Goal: Task Accomplishment & Management: Complete application form

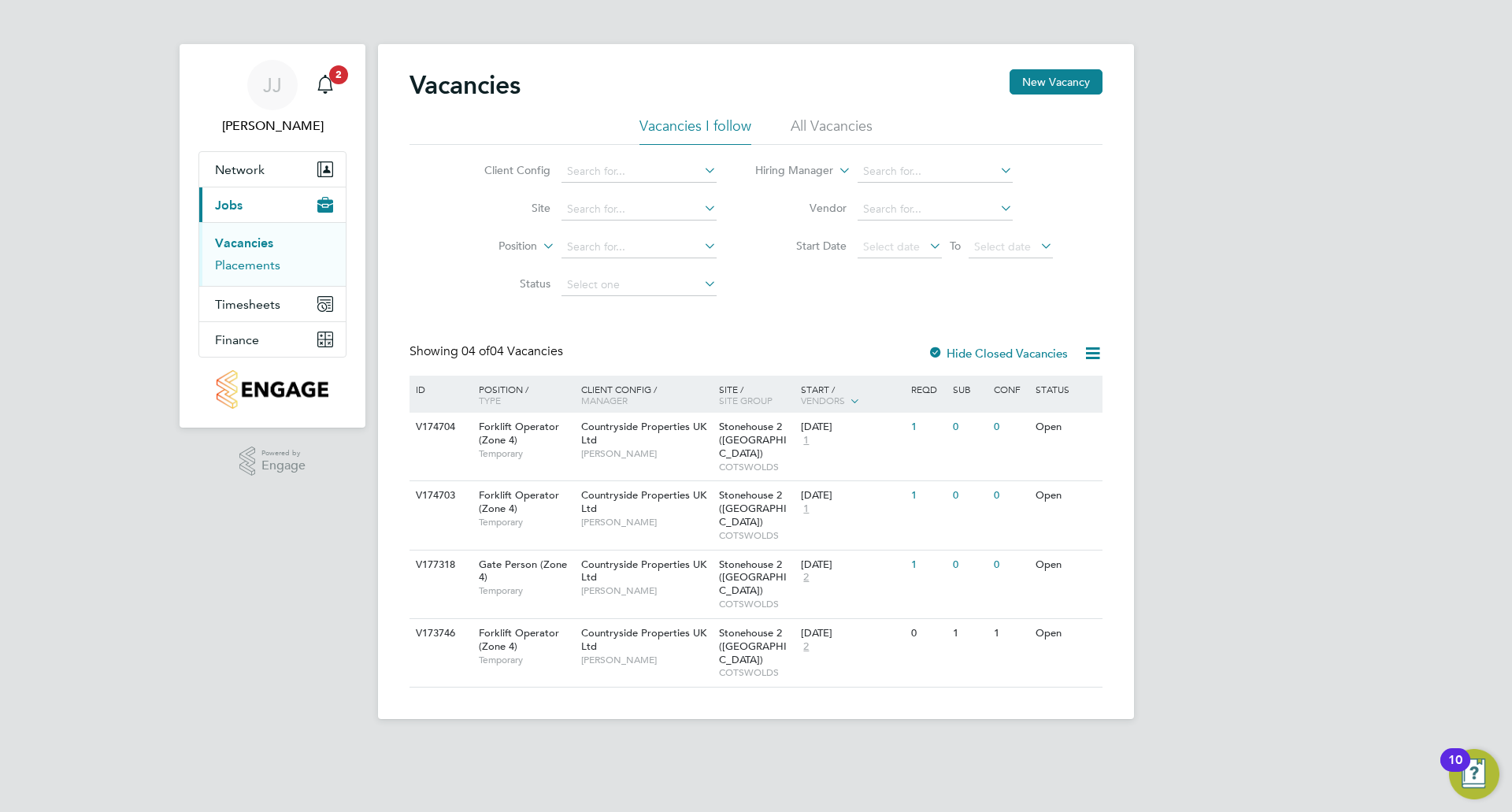
click at [259, 263] on link "Placements" at bounding box center [248, 265] width 65 height 15
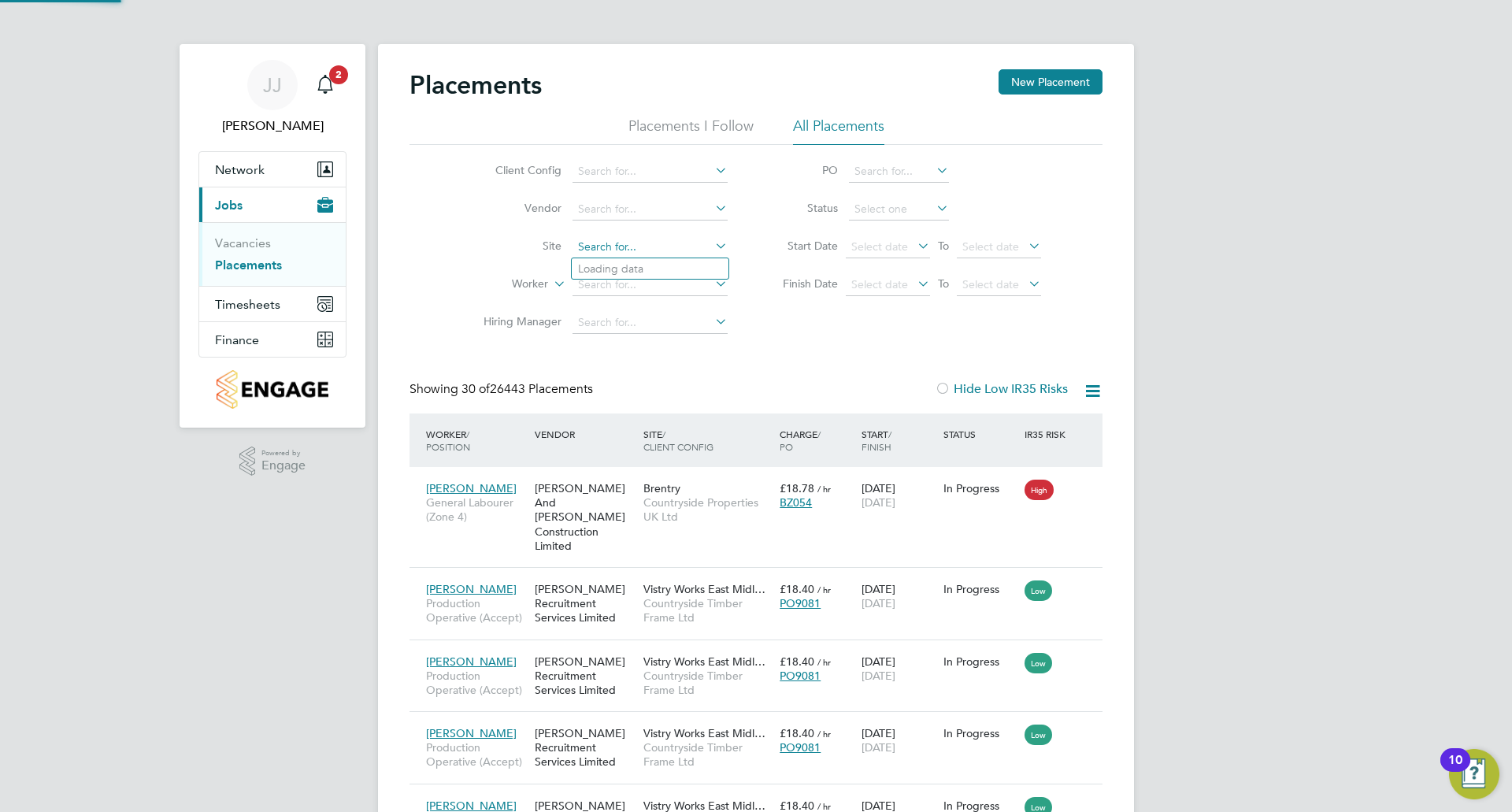
click at [626, 241] on input at bounding box center [650, 247] width 155 height 22
click at [670, 280] on li "Stonehous e 2 ([GEOGRAPHIC_DATA])" at bounding box center [674, 290] width 206 height 21
type input "Stonehouse 2 ([GEOGRAPHIC_DATA])"
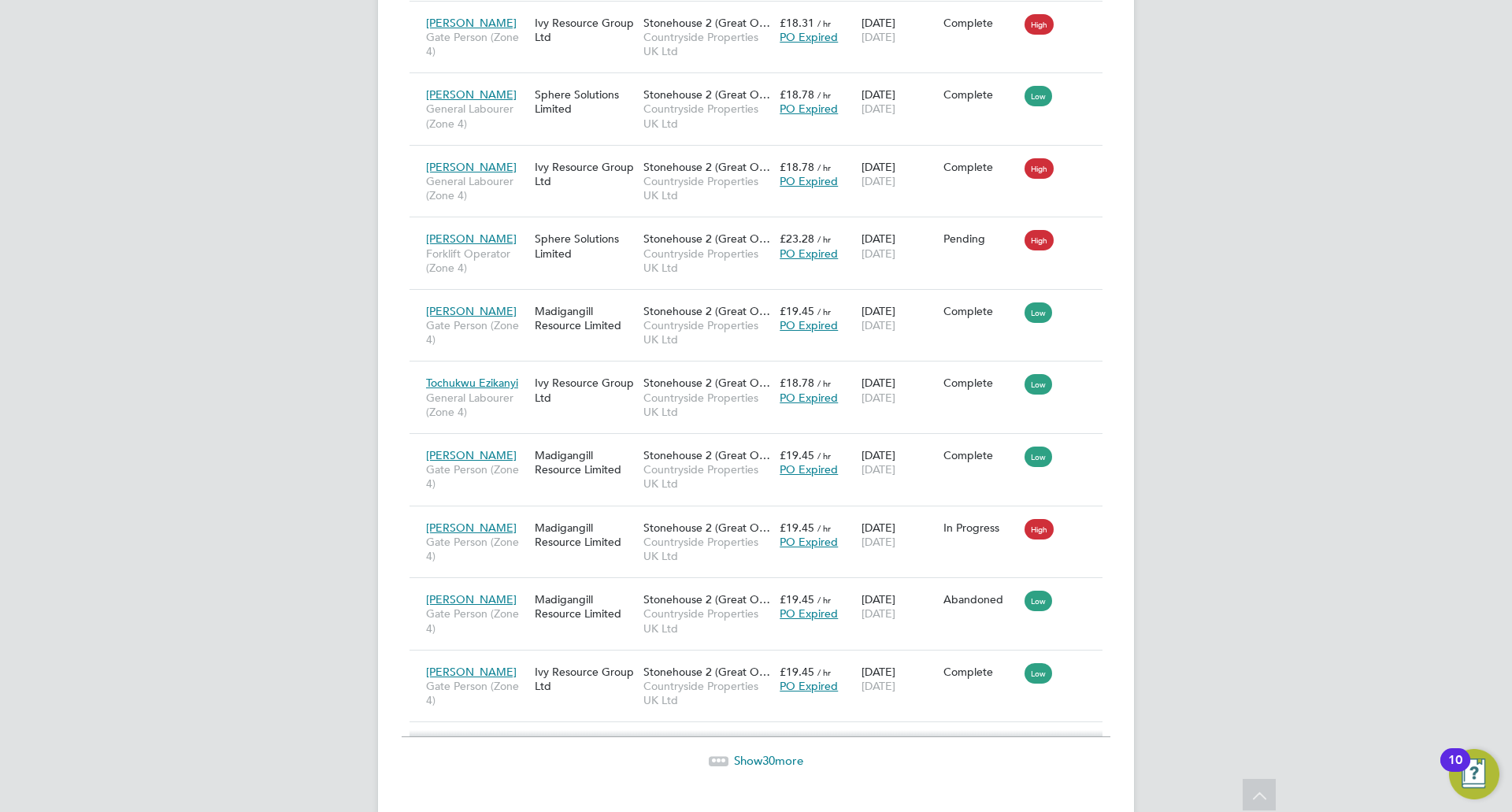
click at [768, 753] on span "30" at bounding box center [769, 761] width 13 height 15
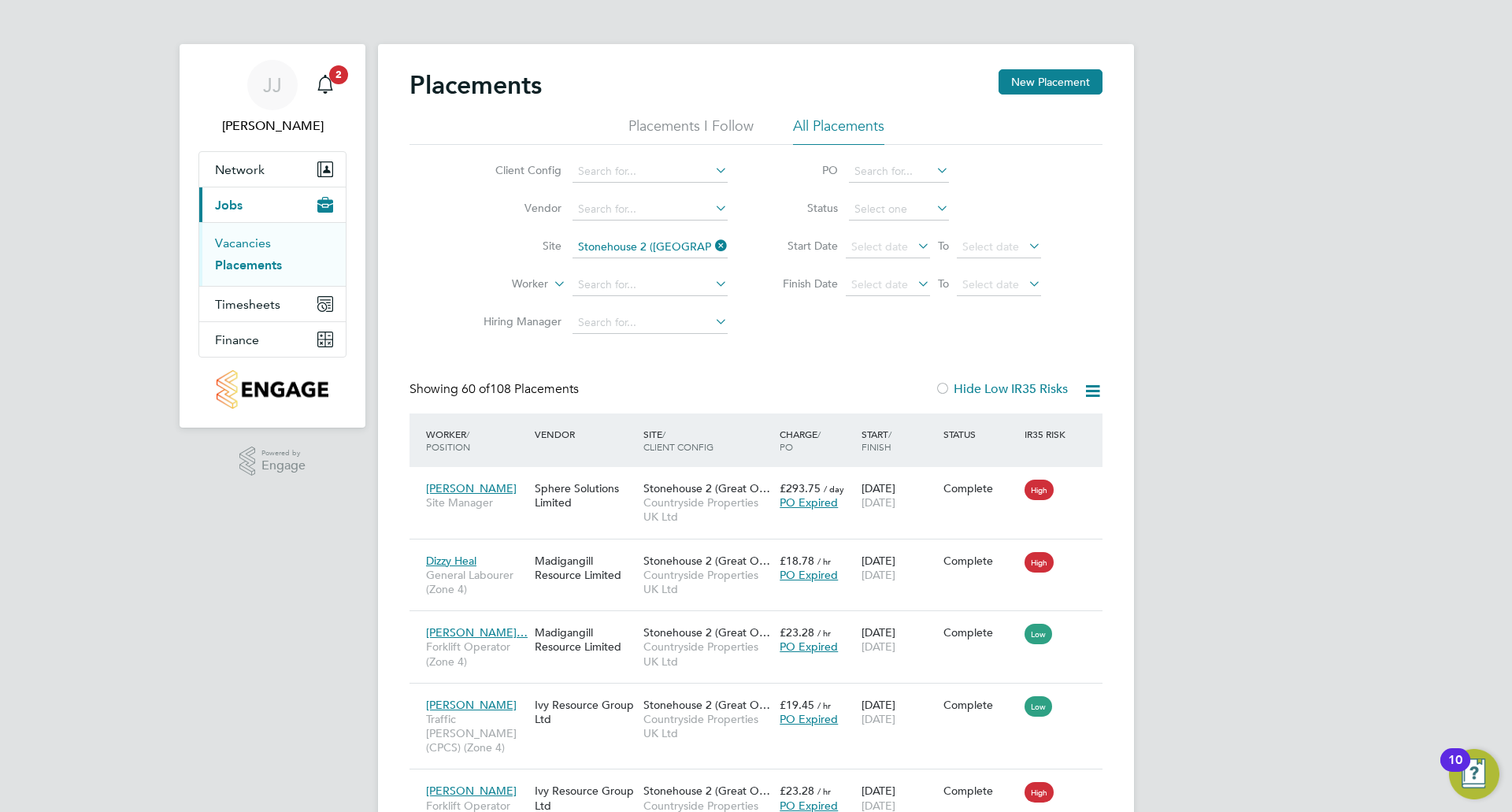
click at [242, 241] on link "Vacancies" at bounding box center [243, 243] width 56 height 15
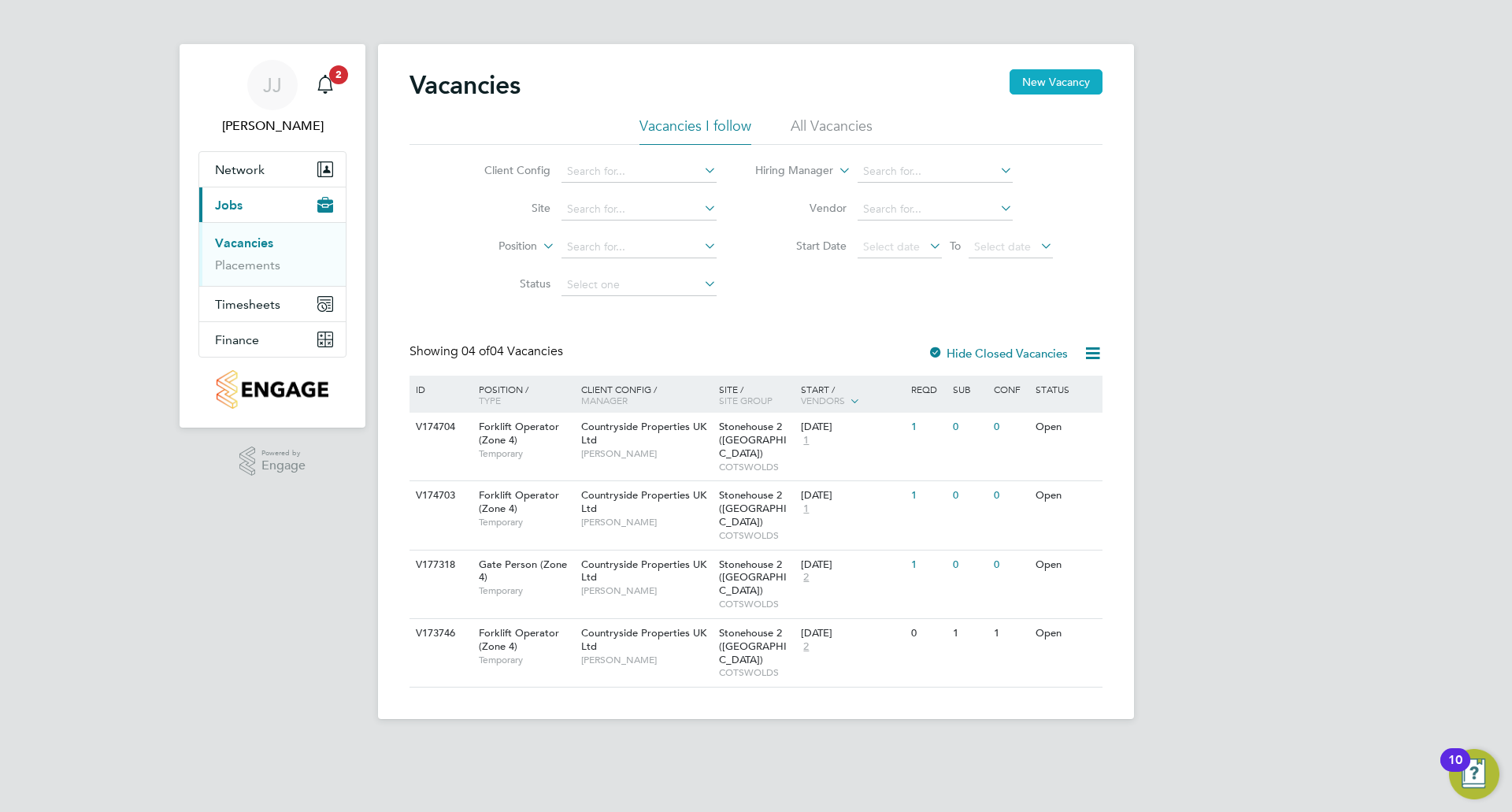
click at [1059, 89] on button "New Vacancy" at bounding box center [1056, 81] width 93 height 25
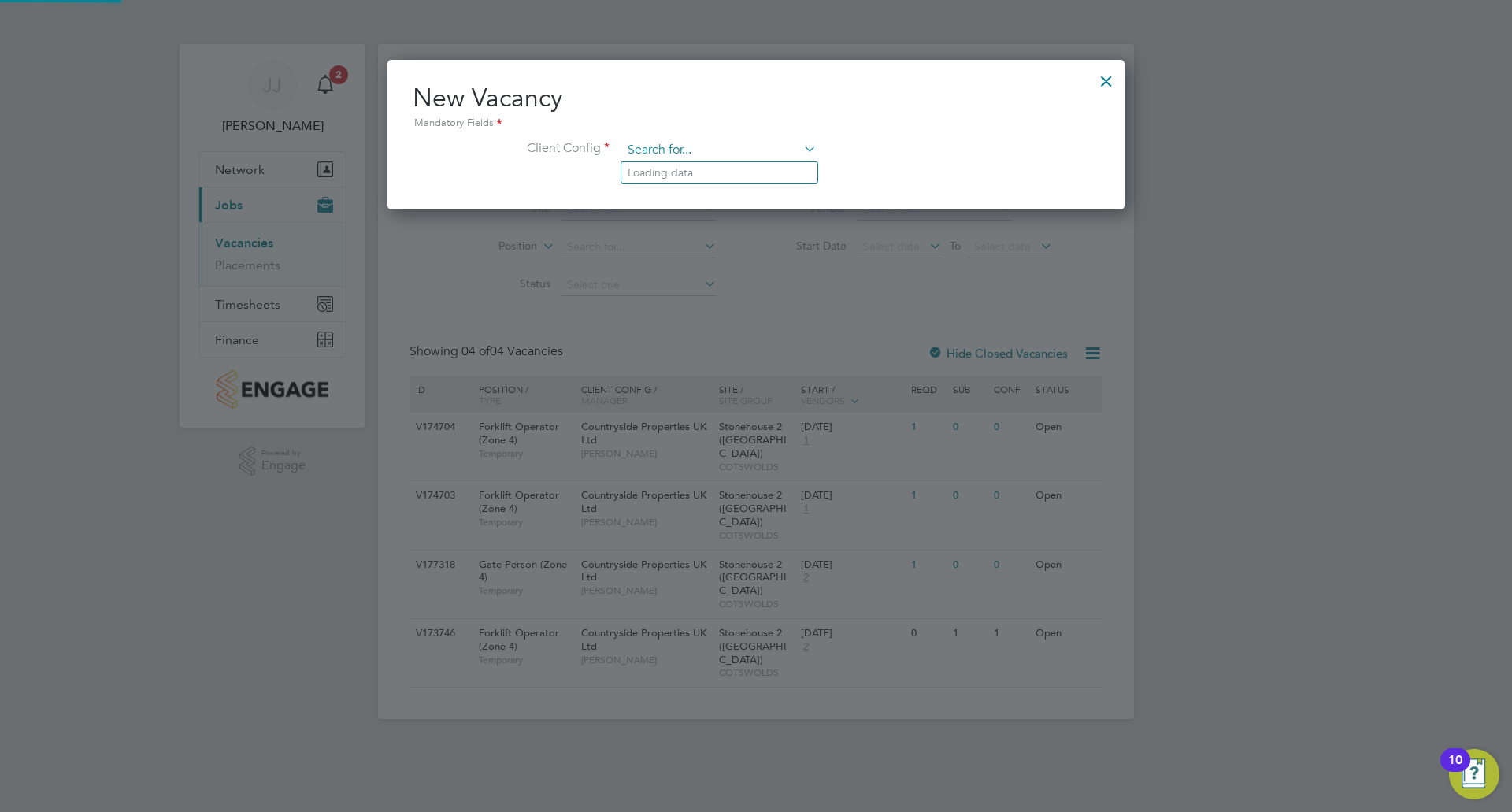
click at [742, 151] on input at bounding box center [719, 150] width 194 height 24
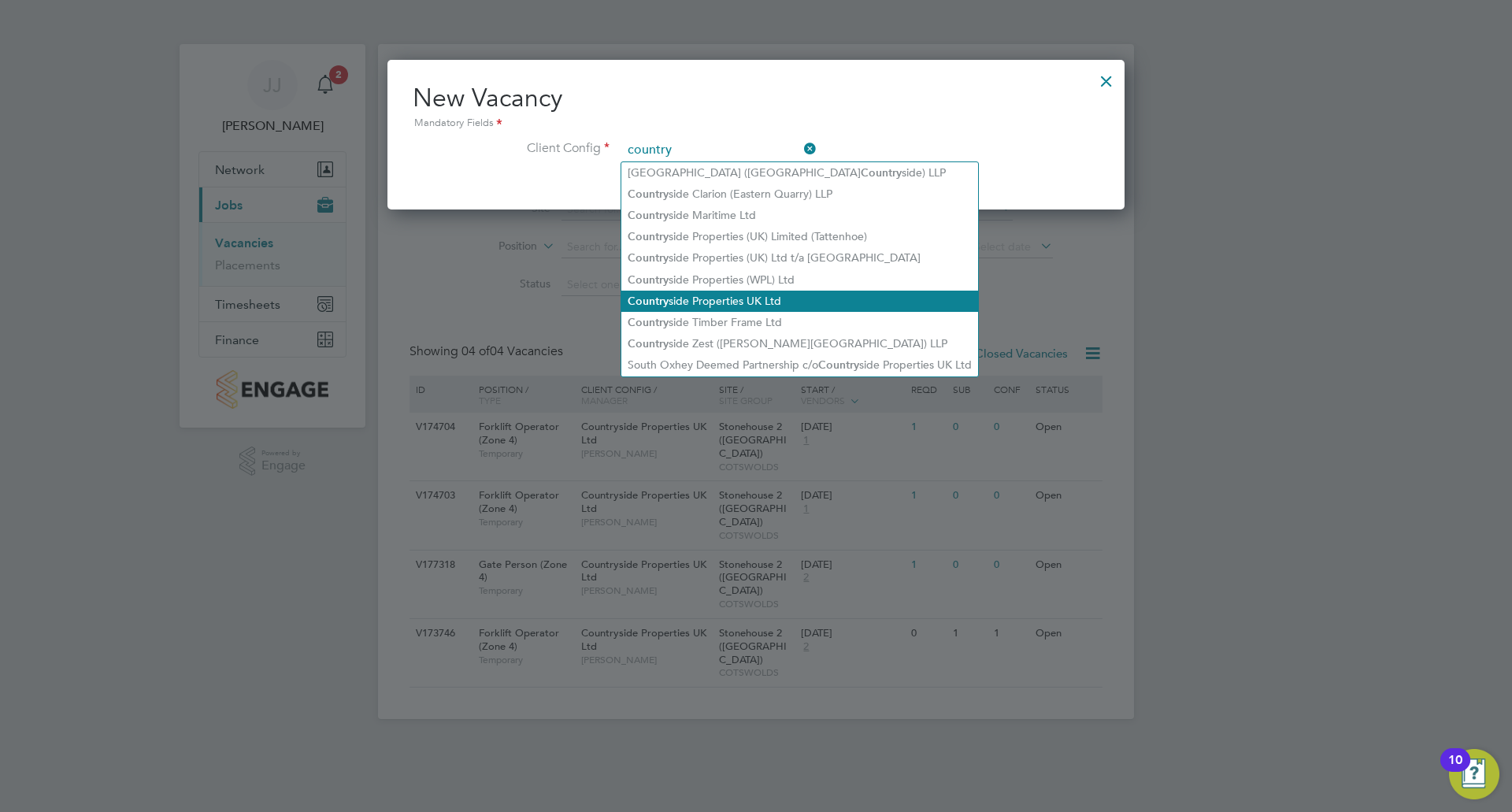
click at [759, 298] on li "Country side Properties UK Ltd" at bounding box center [799, 302] width 357 height 21
type input "Countryside Properties UK Ltd"
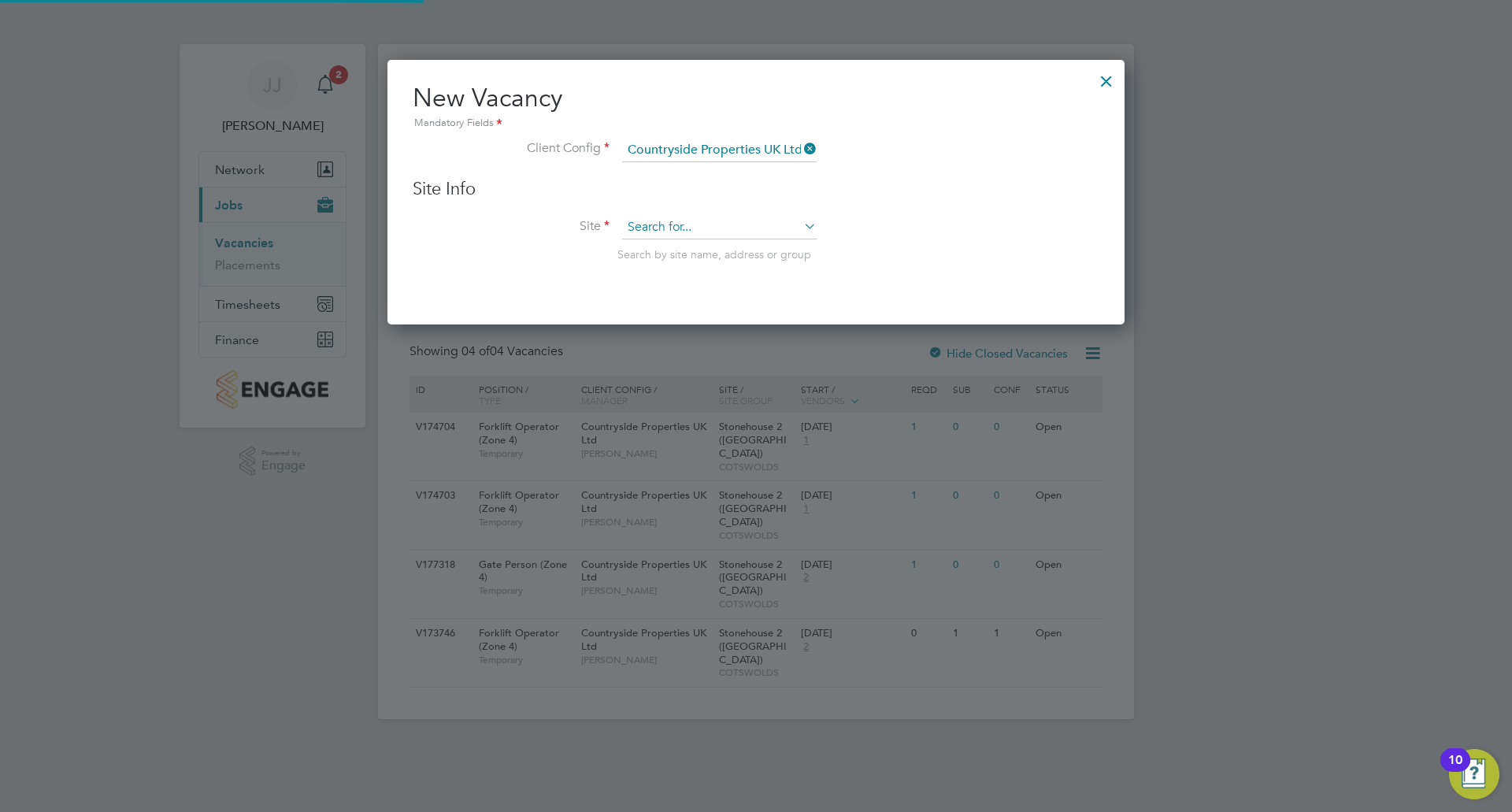
click at [704, 228] on input at bounding box center [719, 228] width 194 height 24
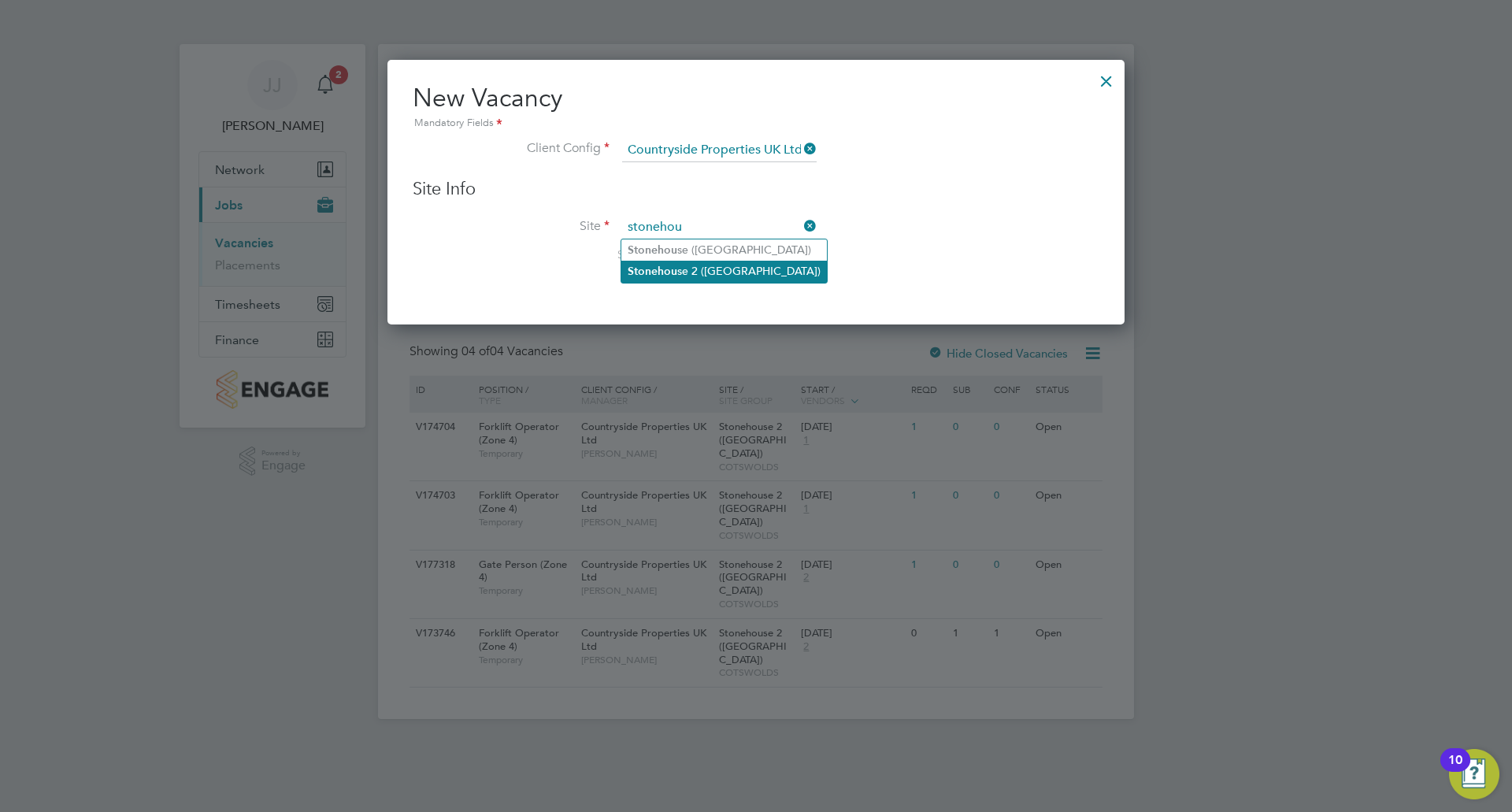
click at [673, 275] on b "Stonehou" at bounding box center [652, 271] width 50 height 13
type input "Stonehouse 2 ([GEOGRAPHIC_DATA])"
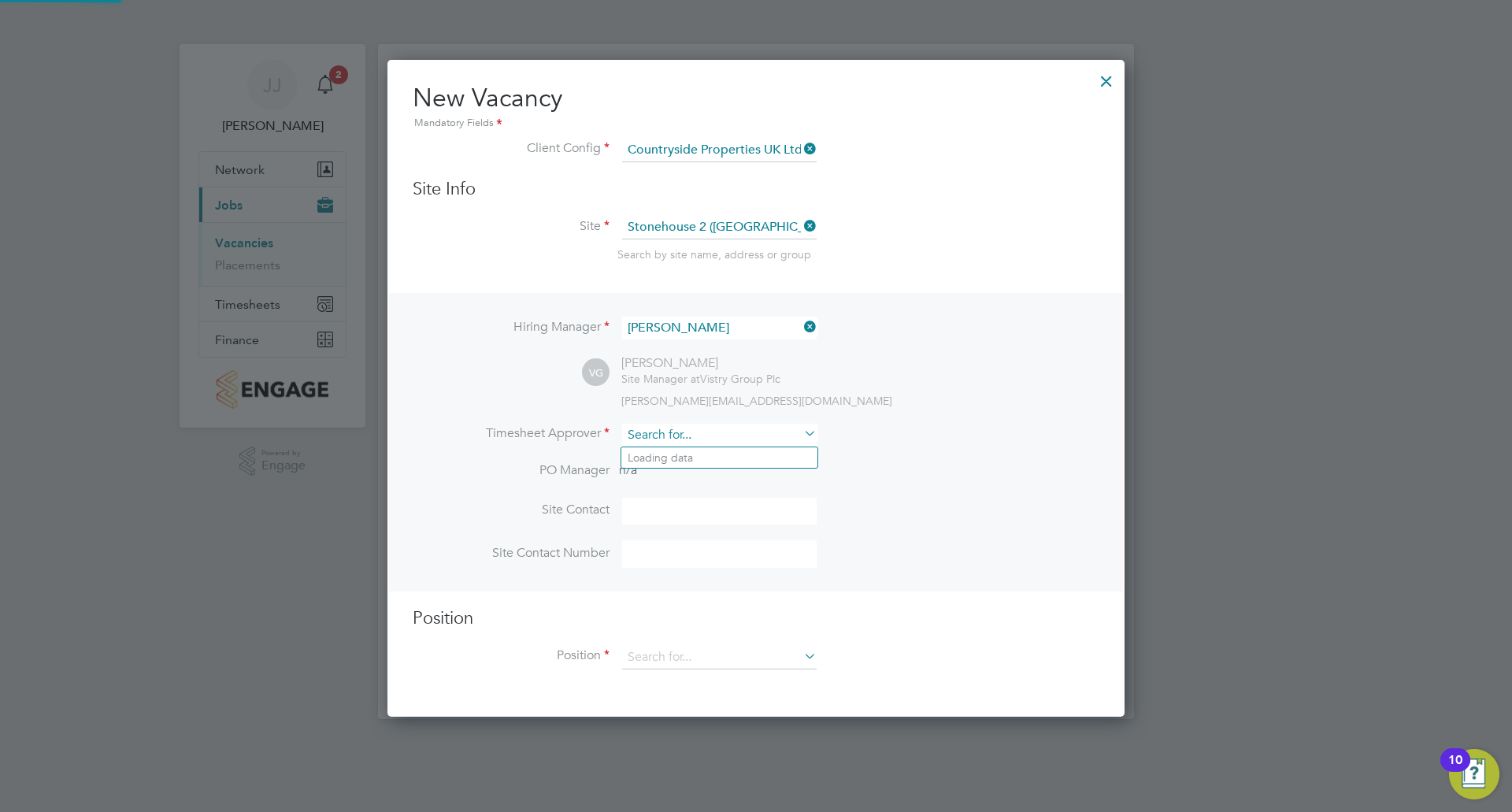
click at [709, 436] on input at bounding box center [719, 436] width 194 height 23
click at [702, 474] on li "Vict or Gheti" at bounding box center [719, 480] width 196 height 21
type input "[PERSON_NAME]"
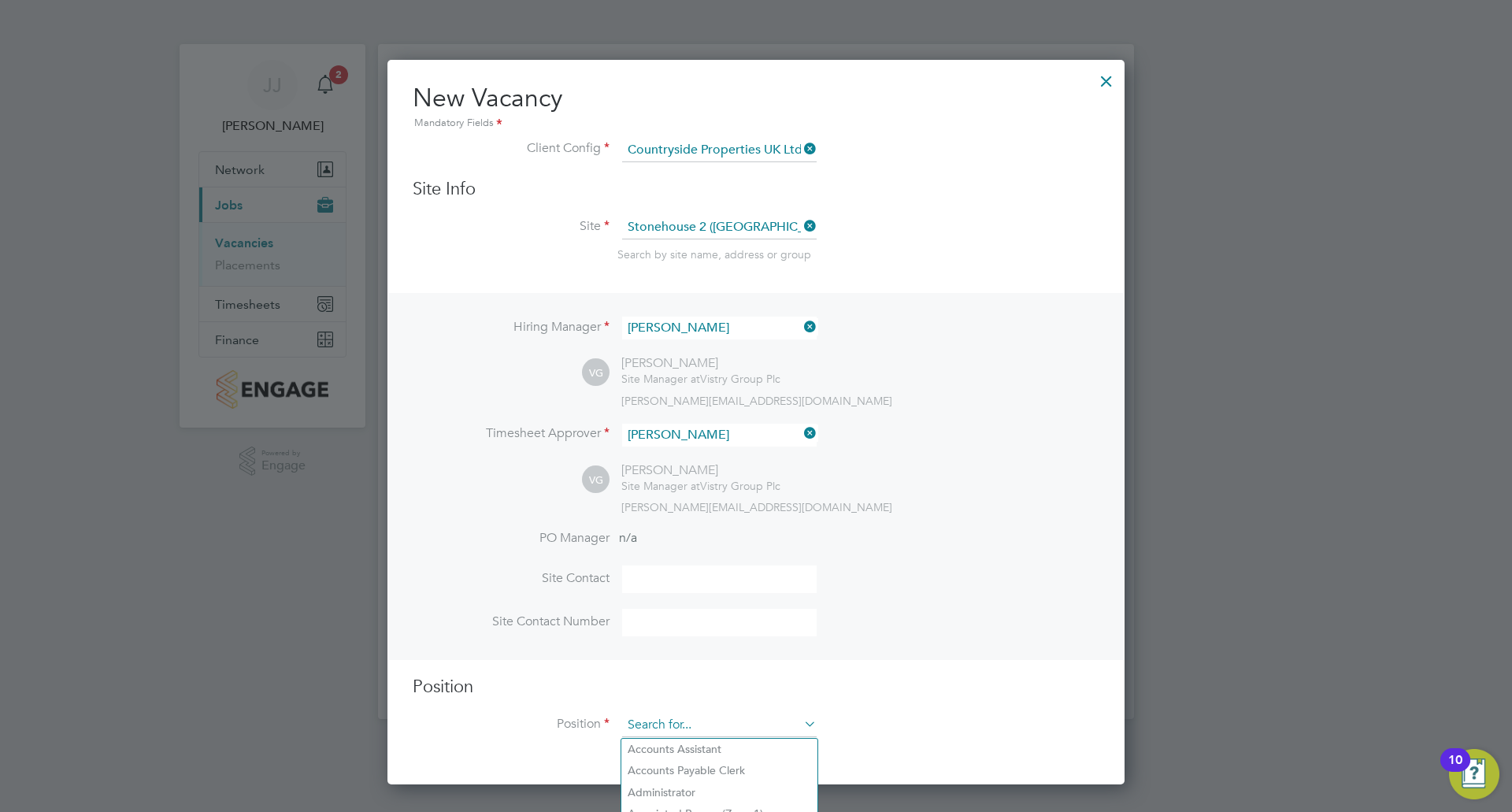
click at [725, 729] on input at bounding box center [719, 725] width 194 height 24
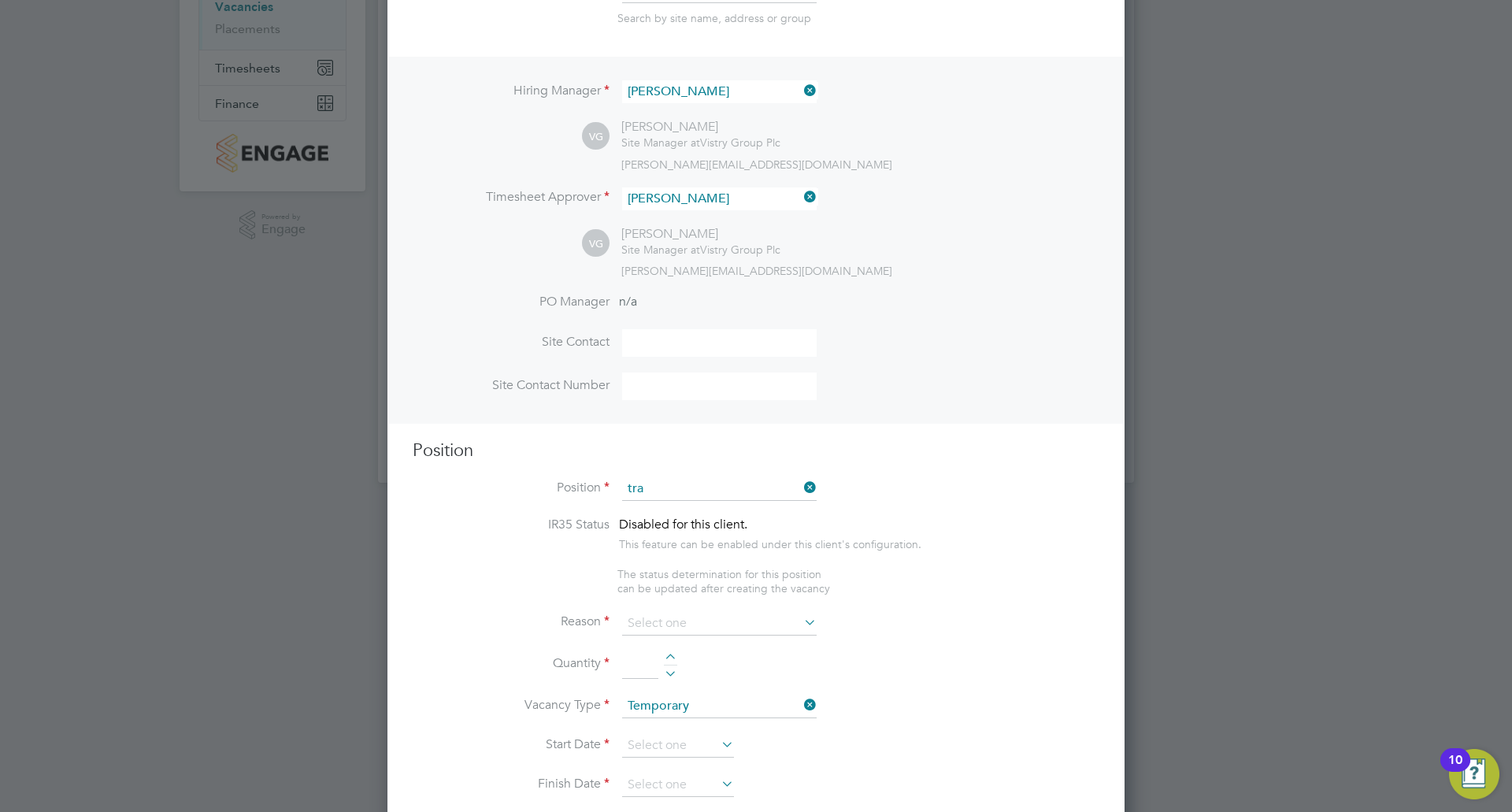
click at [739, 637] on li "Tra ffic [PERSON_NAME] (CPCS) (Zone 4)" at bounding box center [743, 641] width 244 height 21
type input "Traffic [PERSON_NAME] (CPCS) (Zone 4)"
type textarea "- Working under the supervision and management of the Project Manager, Site Man…"
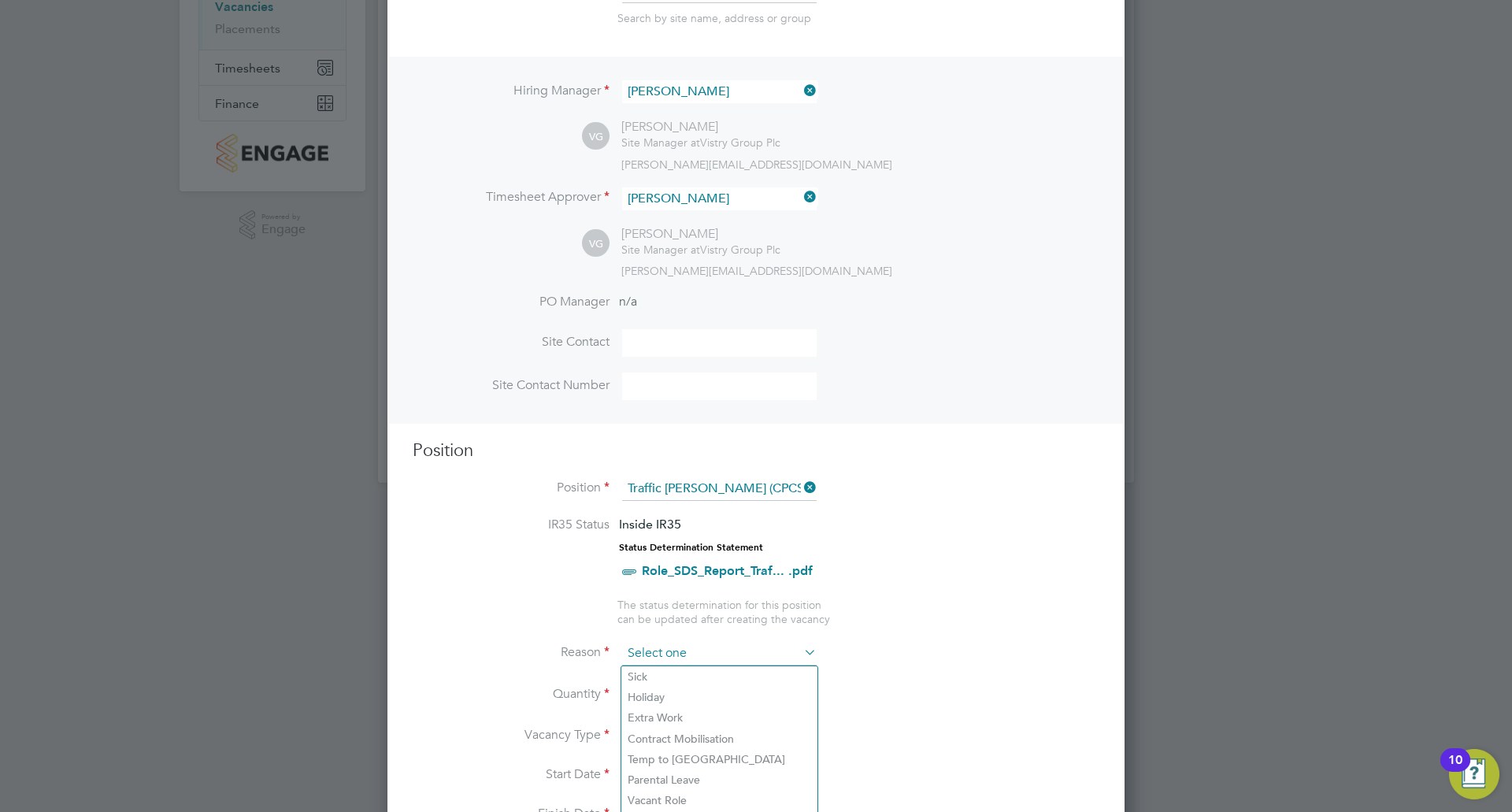
click at [729, 647] on input at bounding box center [719, 654] width 194 height 24
click at [707, 717] on li "Extra Work" at bounding box center [719, 718] width 196 height 20
type input "Extra Work"
click at [662, 684] on li "Quantity" at bounding box center [756, 704] width 687 height 44
click at [668, 686] on div at bounding box center [670, 690] width 13 height 11
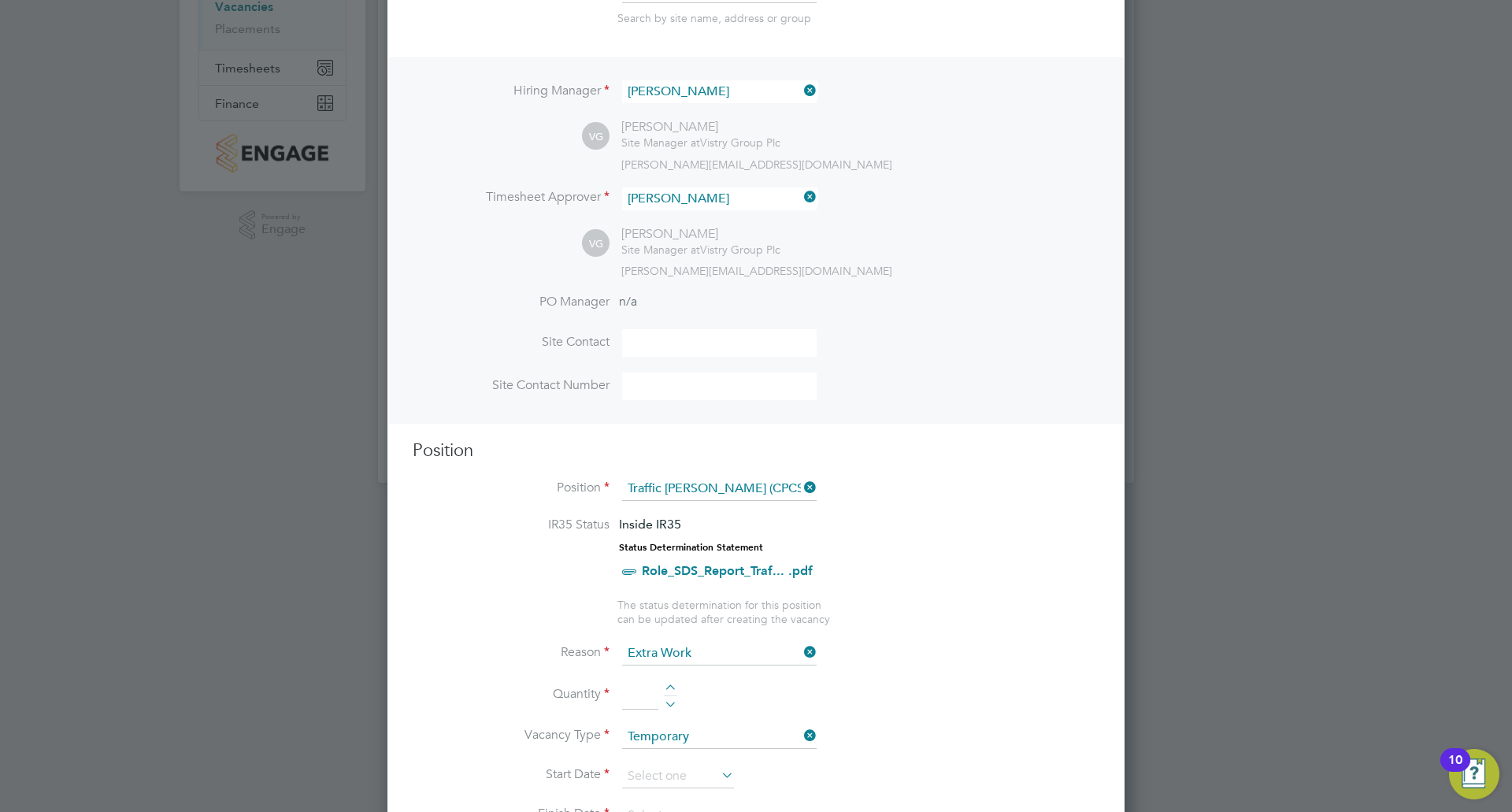
type input "1"
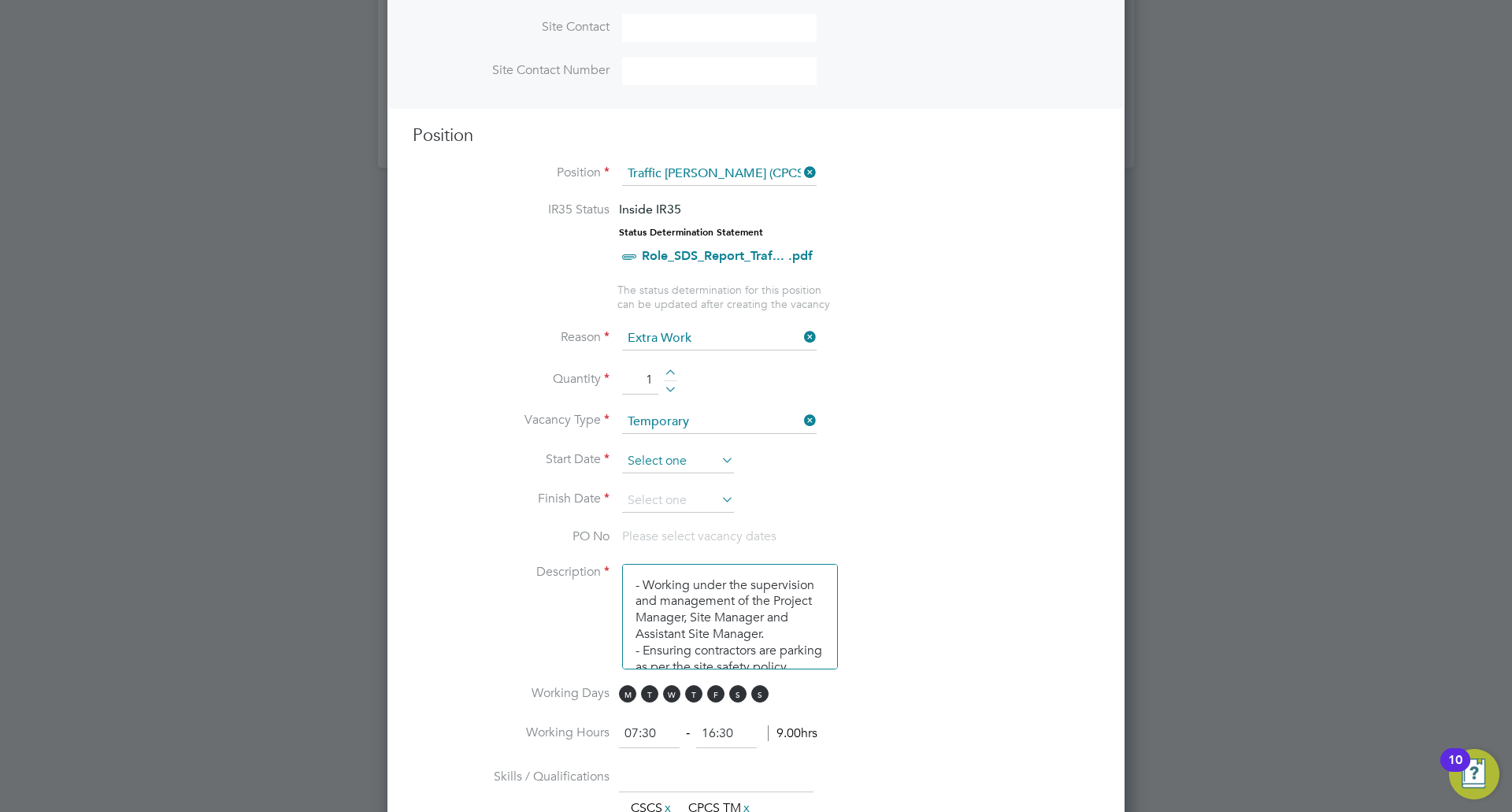
scroll to position [545, 0]
click at [694, 462] on input at bounding box center [678, 462] width 112 height 24
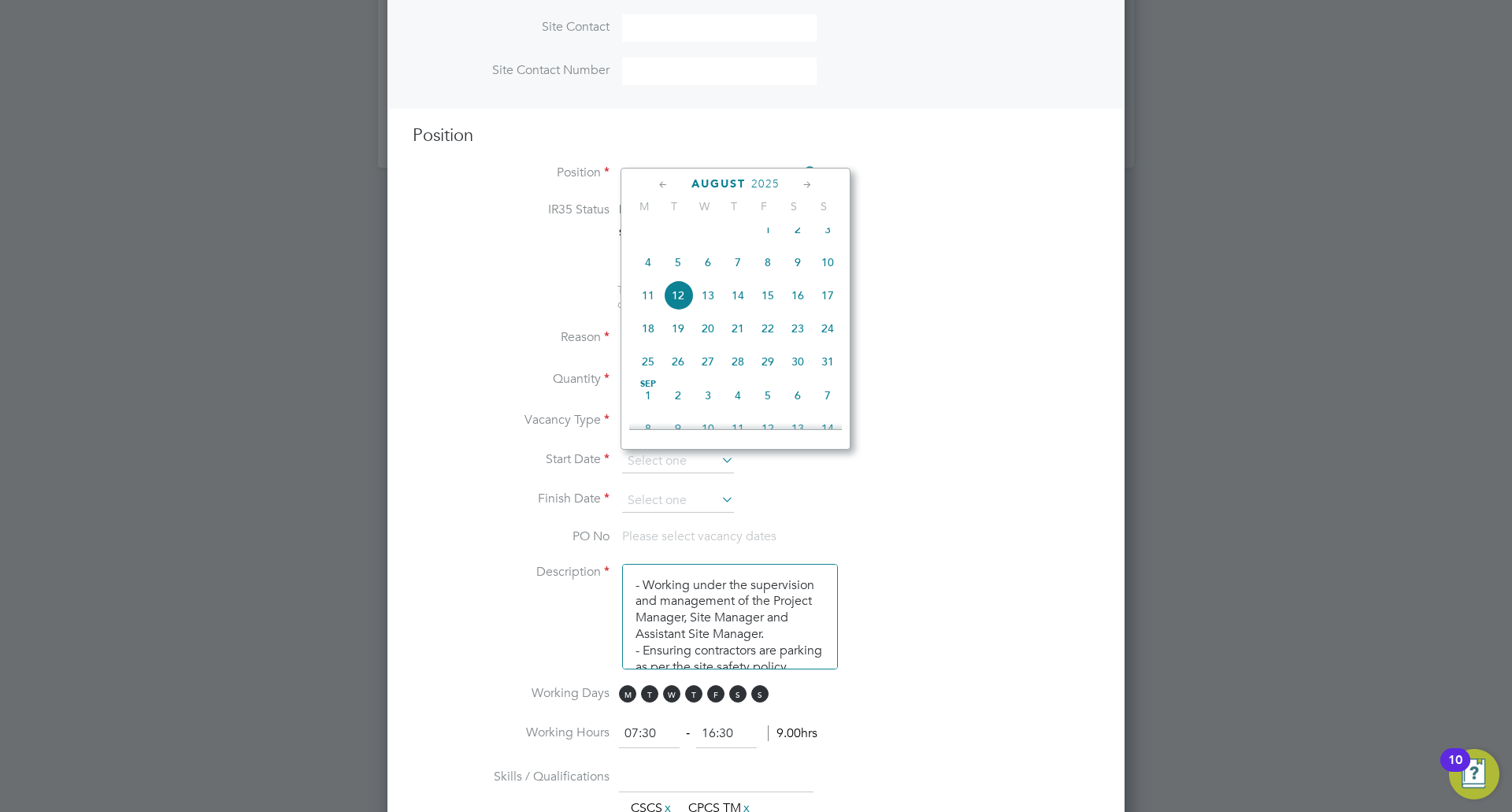
click at [652, 272] on span "4" at bounding box center [648, 262] width 30 height 30
type input "[DATE]"
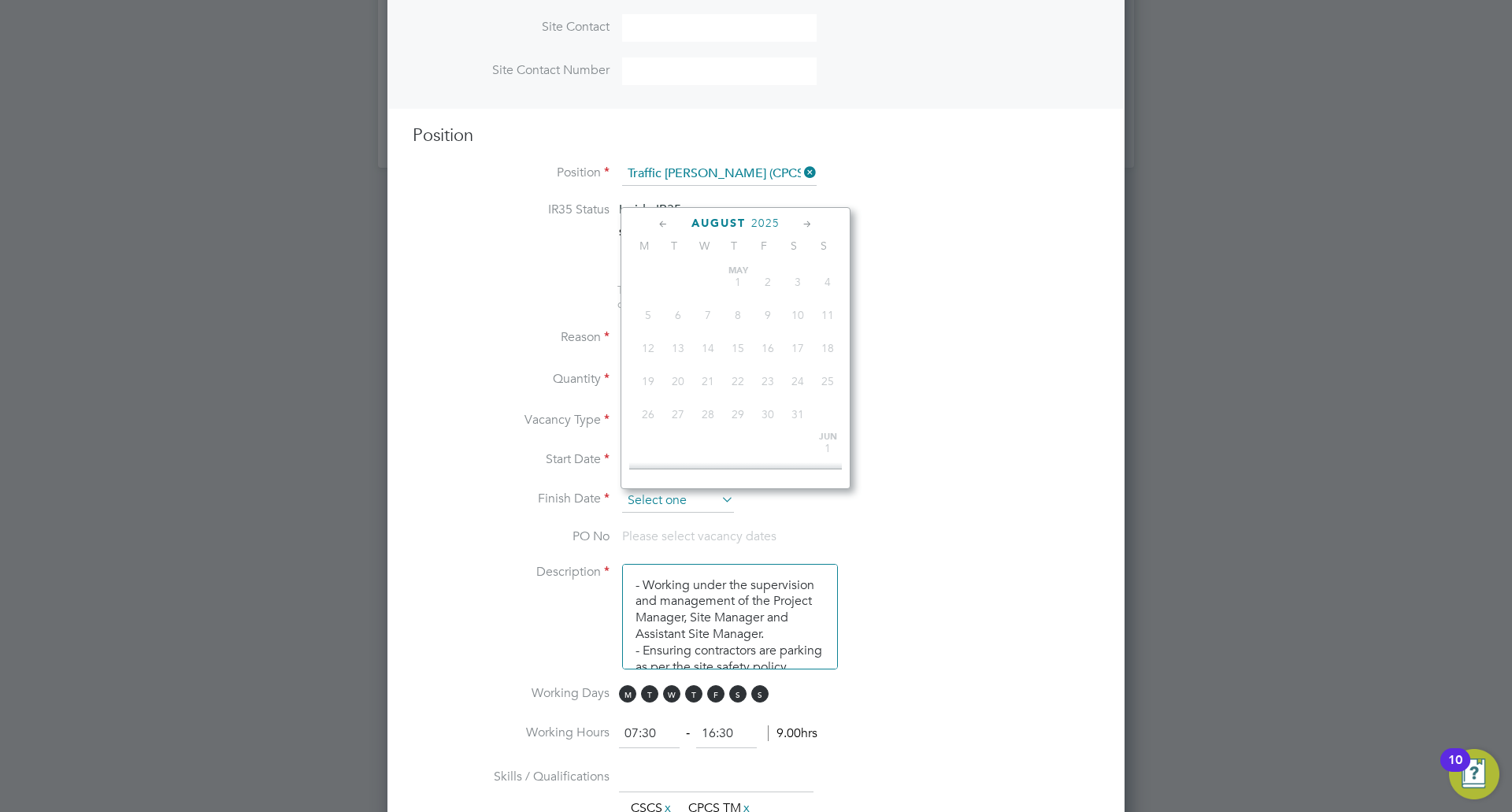
click at [714, 502] on input at bounding box center [678, 501] width 112 height 24
click at [769, 412] on span "29" at bounding box center [768, 401] width 30 height 30
type input "[DATE]"
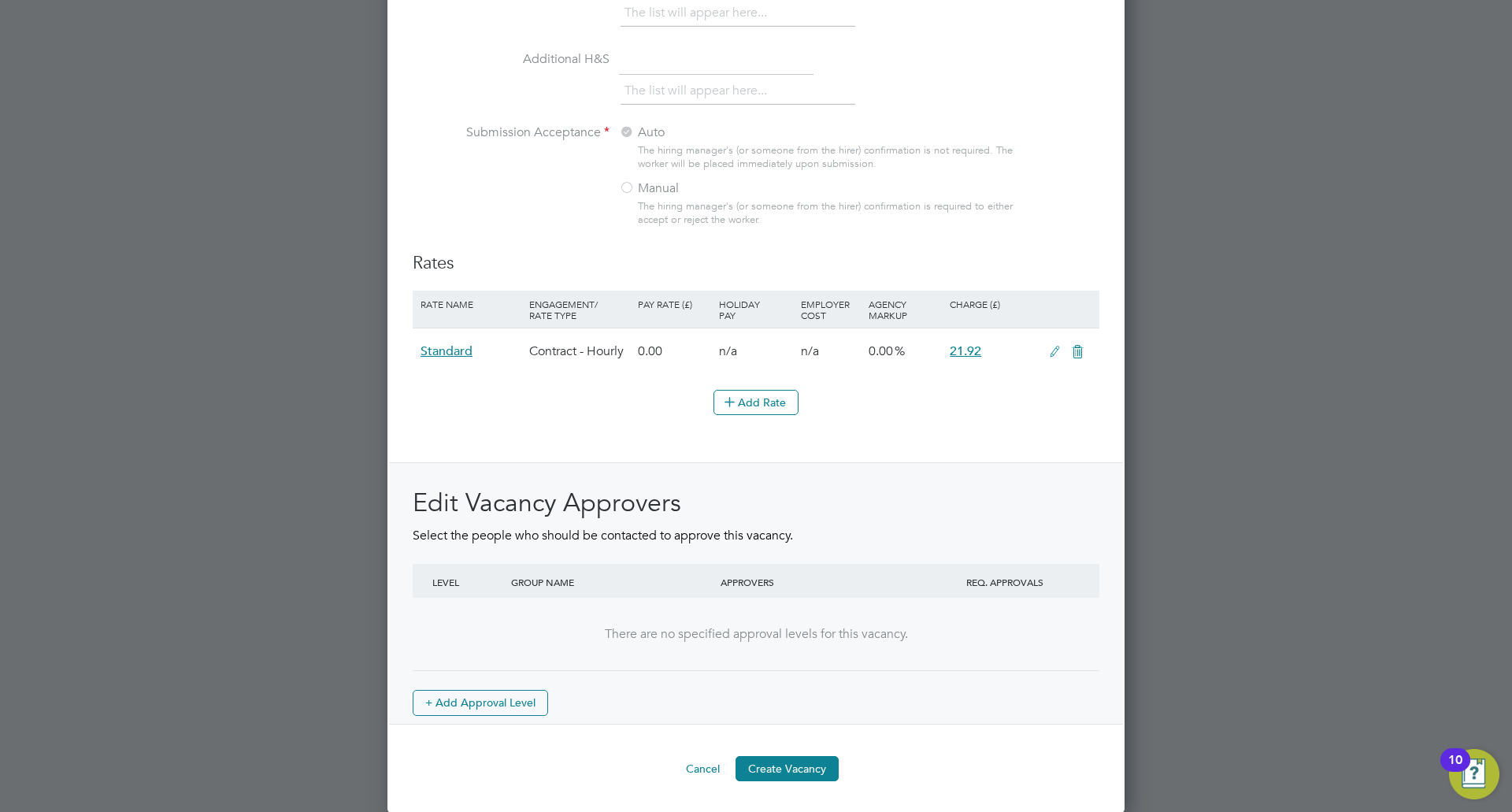
scroll to position [1616, 0]
click at [793, 765] on button "Create Vacancy" at bounding box center [786, 768] width 103 height 25
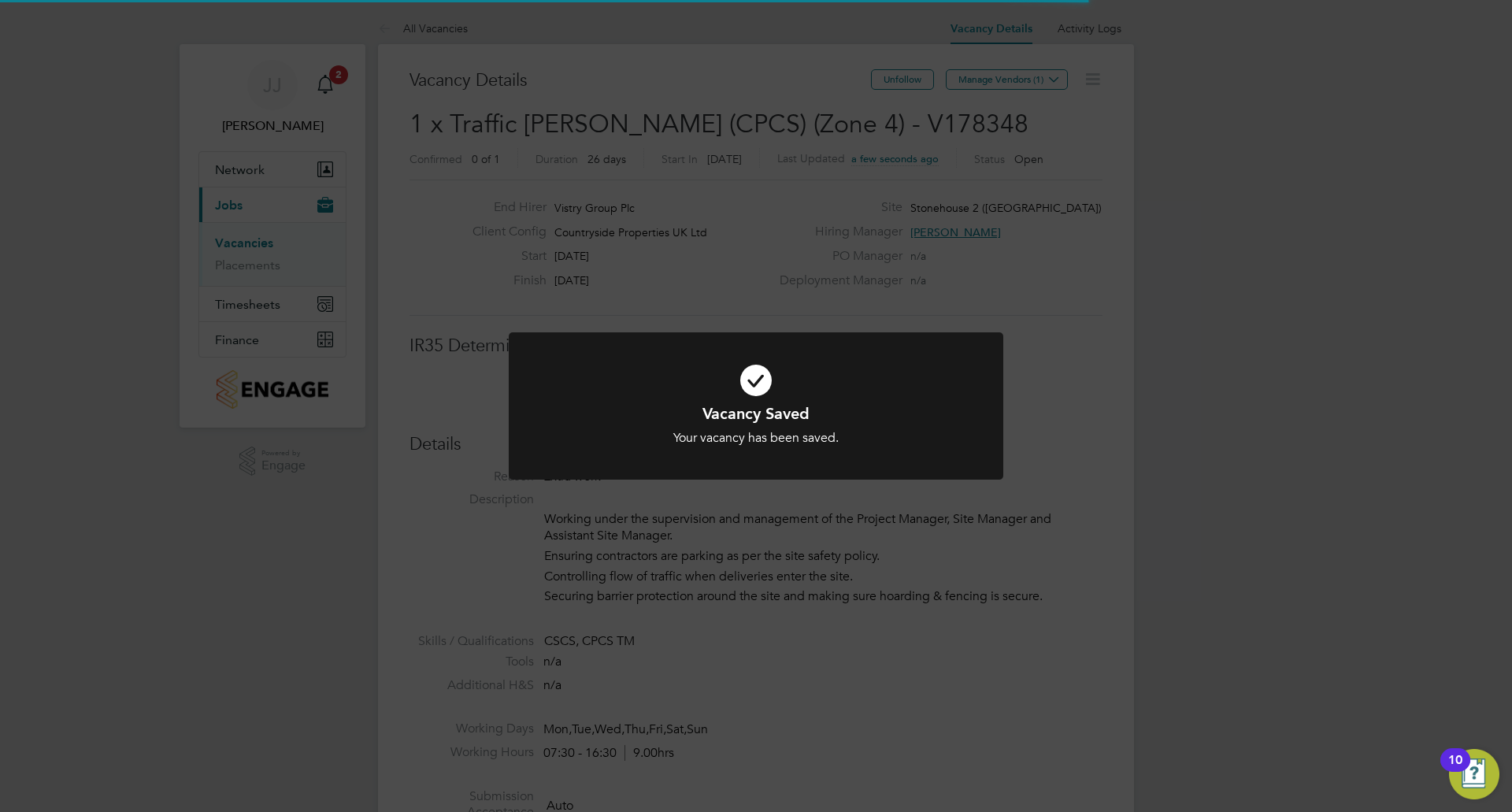
scroll to position [25, 340]
click at [870, 533] on div "Vacancy Saved Your vacancy has been saved. Cancel Okay" at bounding box center [756, 406] width 1512 height 812
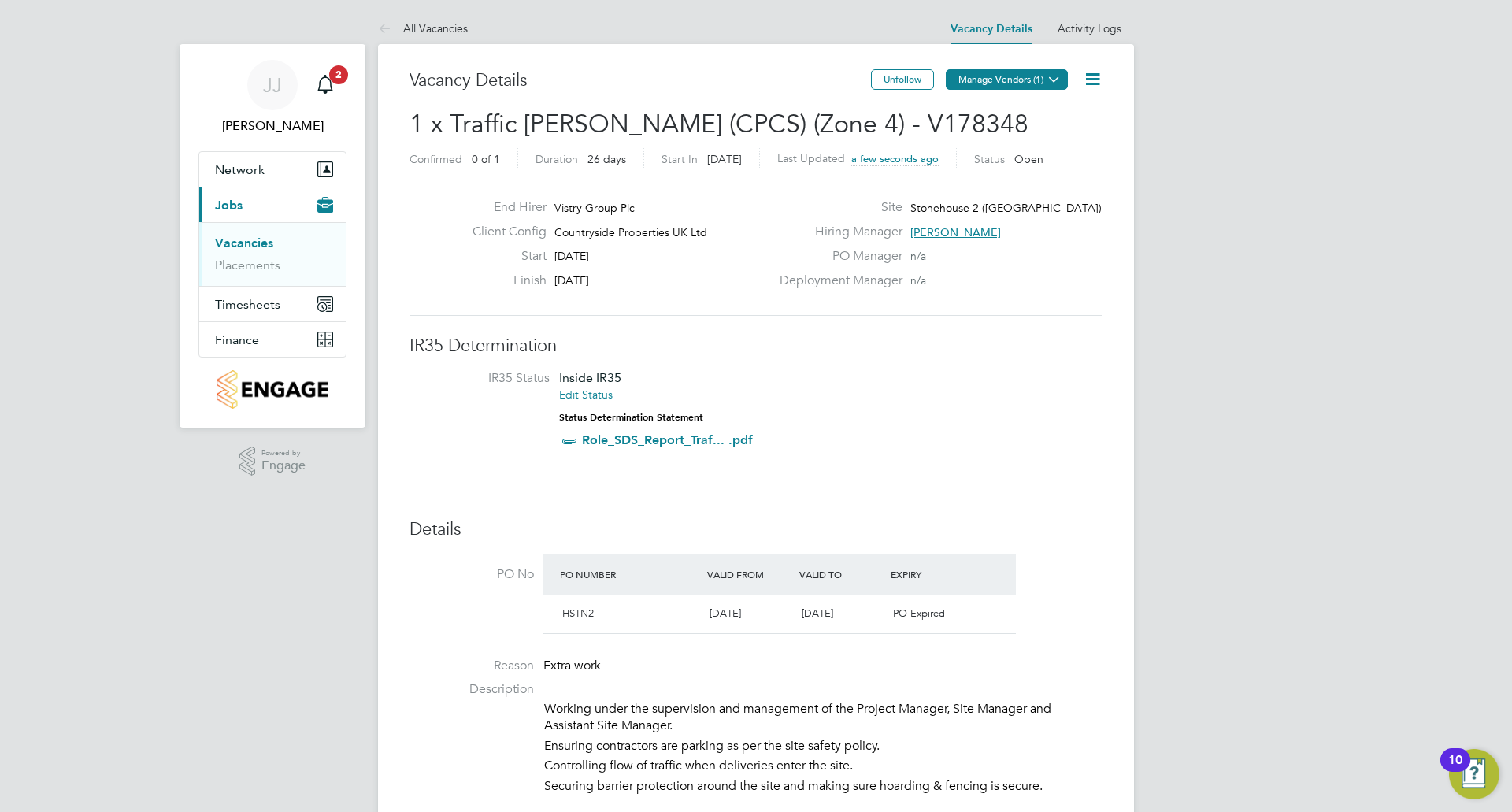
click at [973, 70] on button "Manage Vendors (1)" at bounding box center [1007, 79] width 122 height 20
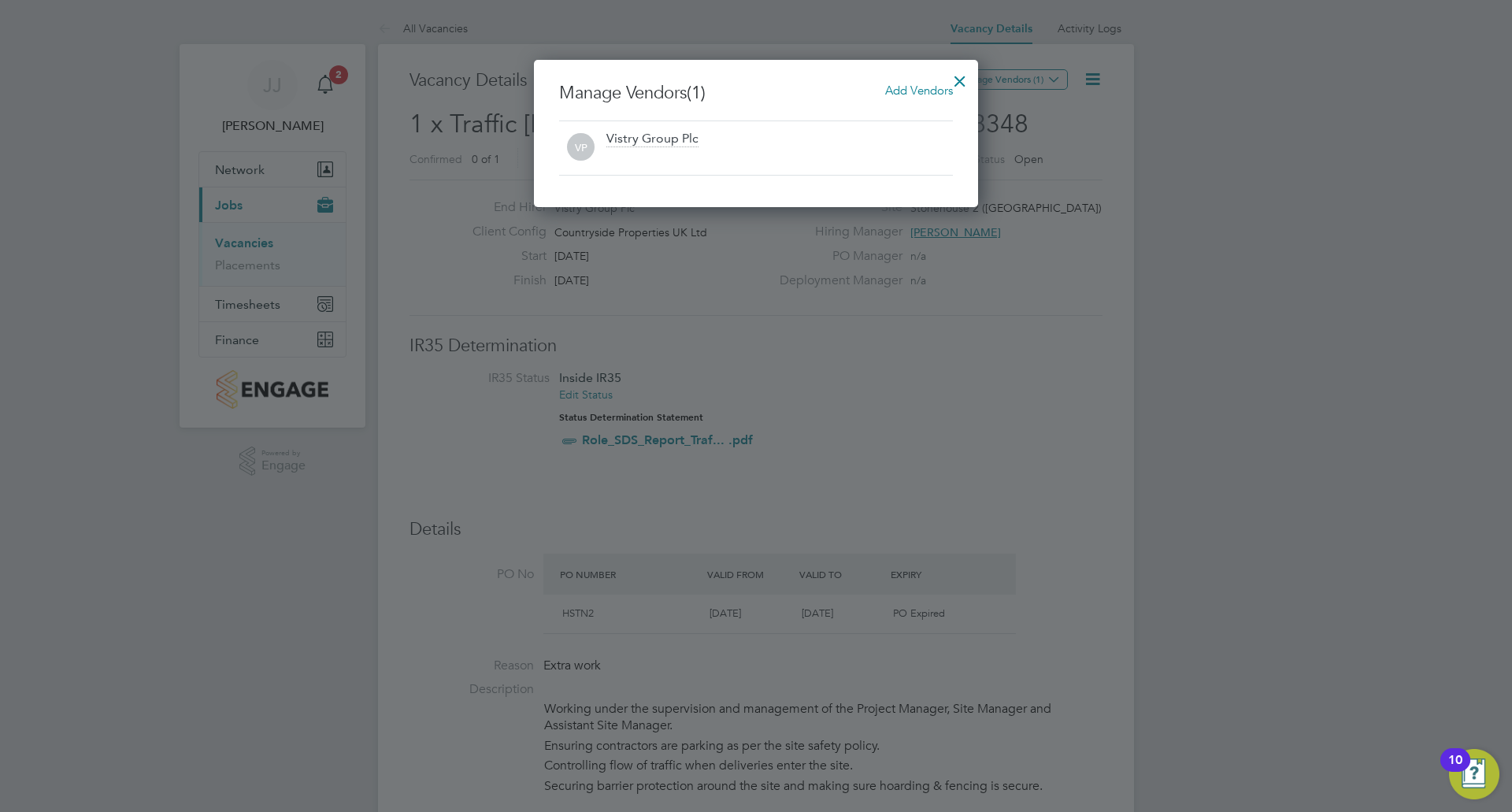
click at [927, 90] on span "Add Vendors" at bounding box center [919, 90] width 67 height 15
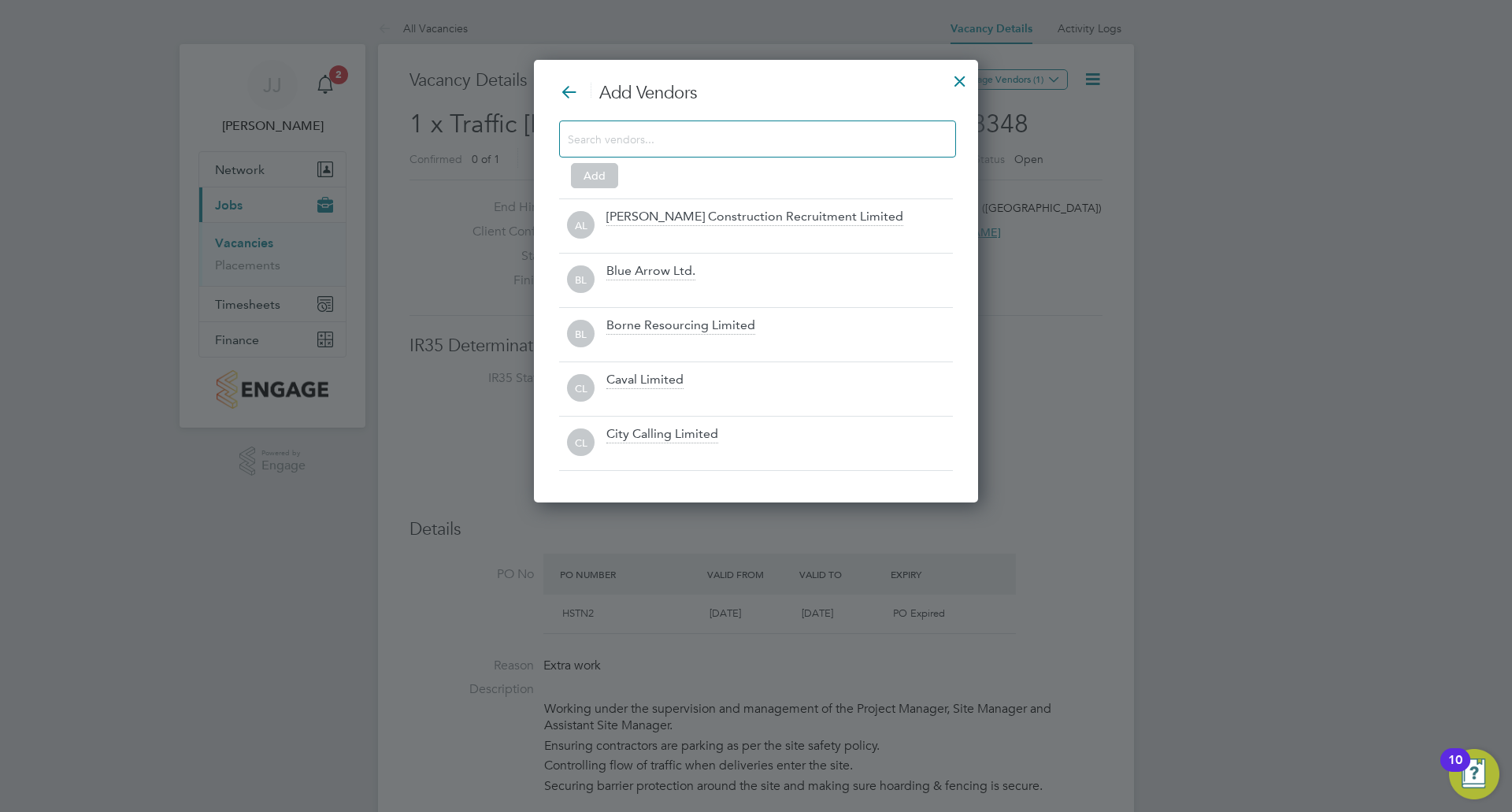
click at [702, 137] on input at bounding box center [745, 138] width 354 height 20
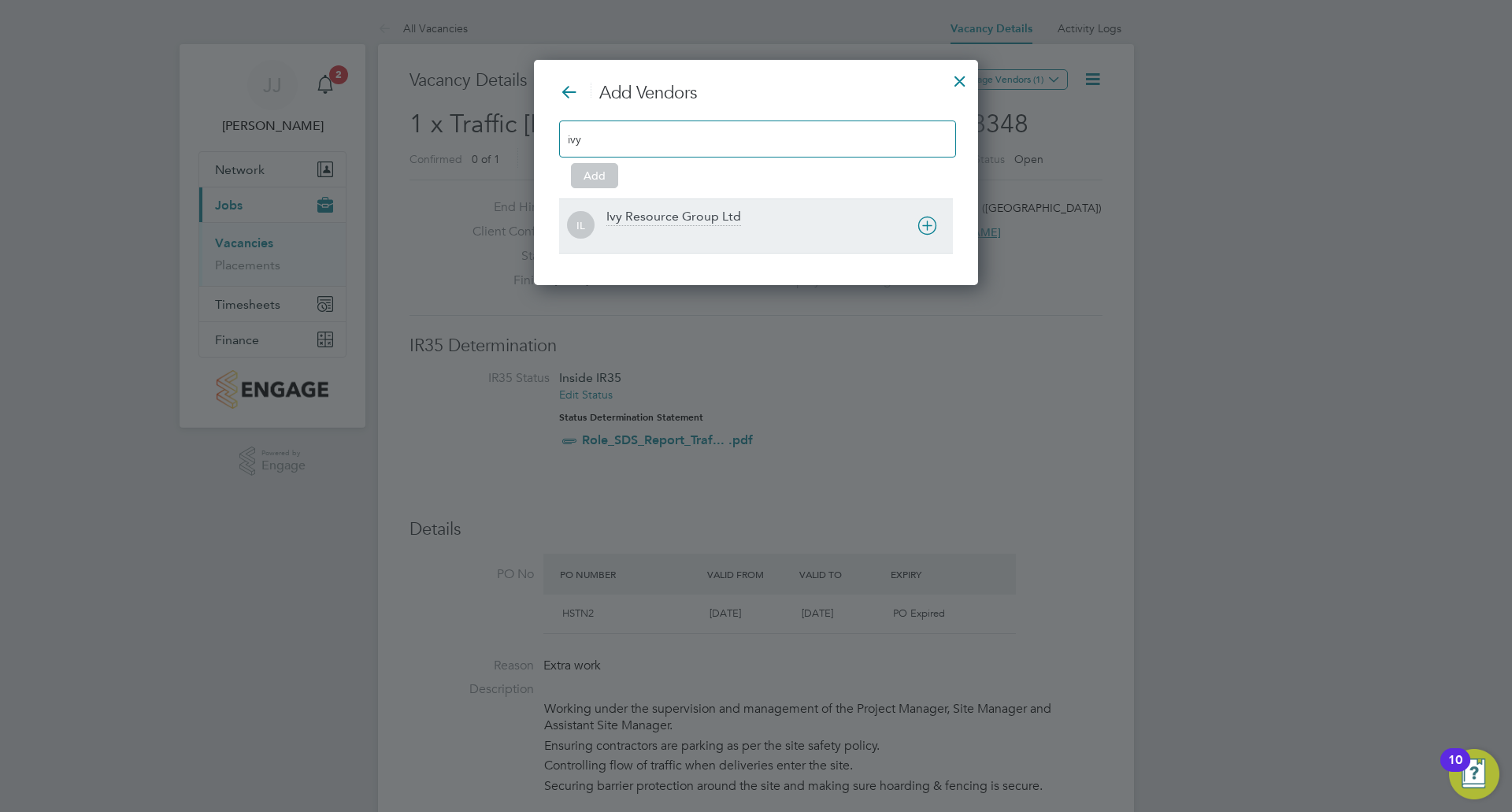
type input "ivy"
click at [700, 222] on div "Ivy Resource Group Ltd" at bounding box center [674, 217] width 135 height 17
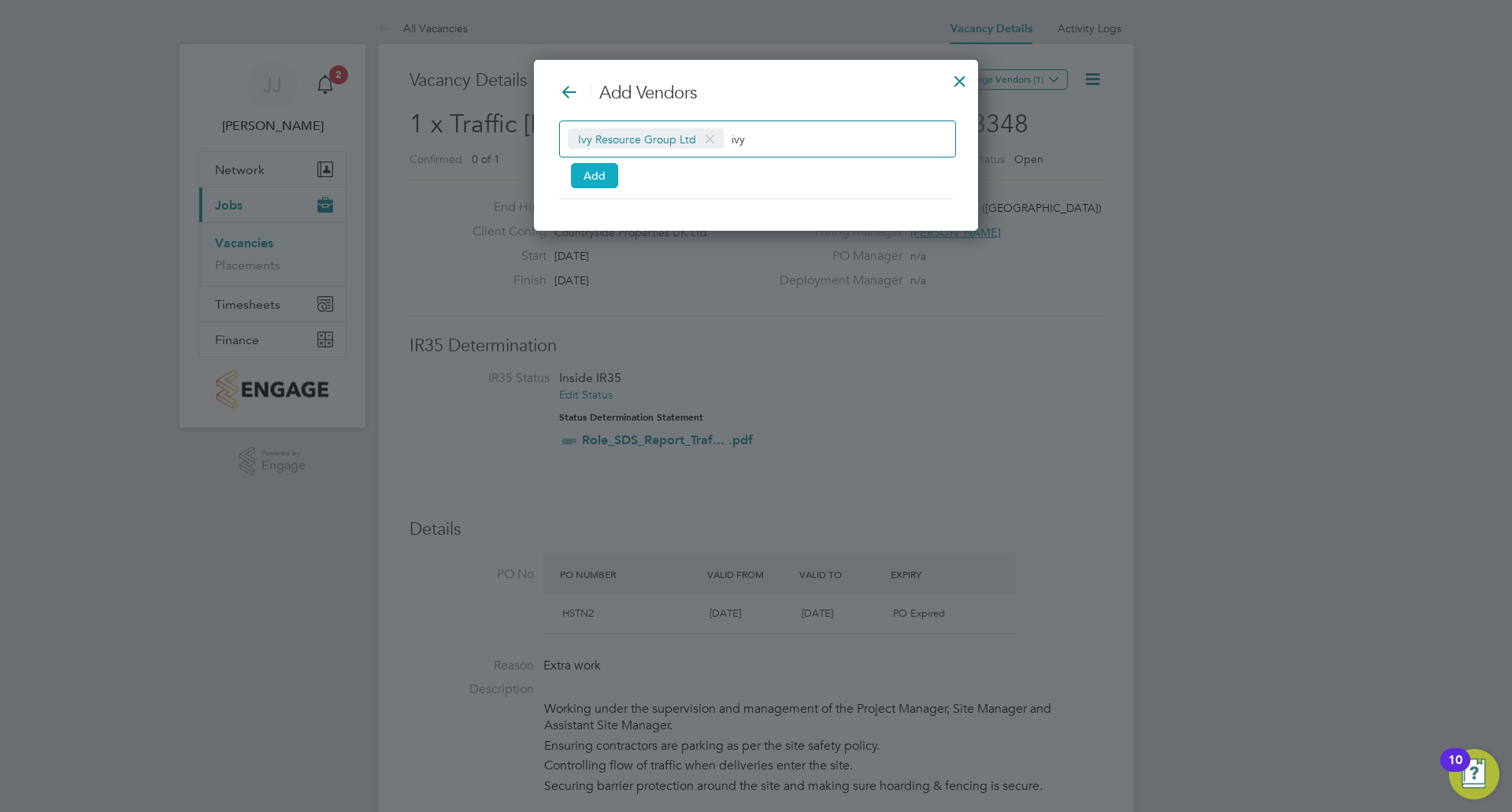
click at [604, 176] on button "Add" at bounding box center [595, 176] width 47 height 25
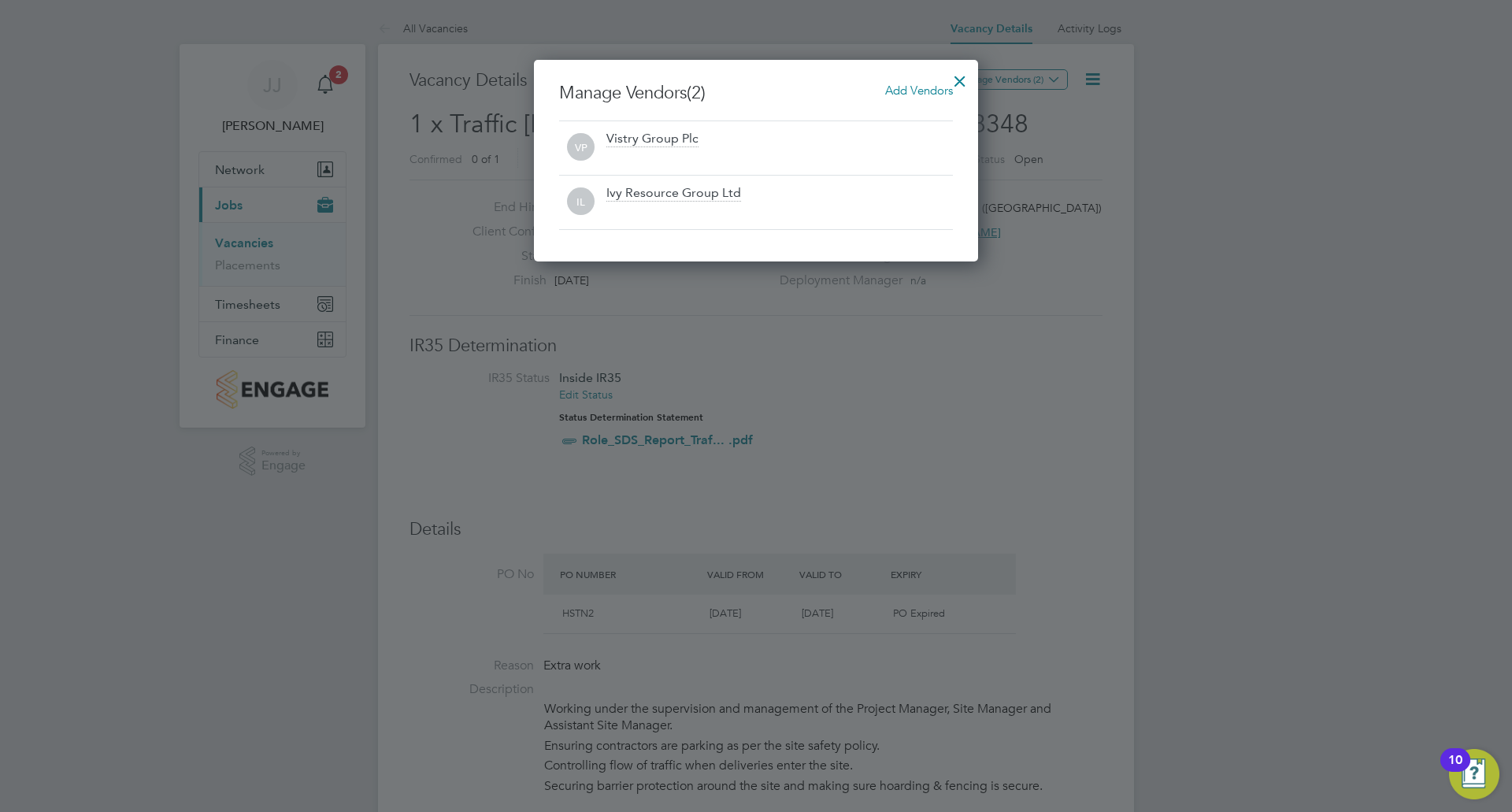
click at [961, 79] on div at bounding box center [960, 77] width 28 height 28
